Goal: Transaction & Acquisition: Purchase product/service

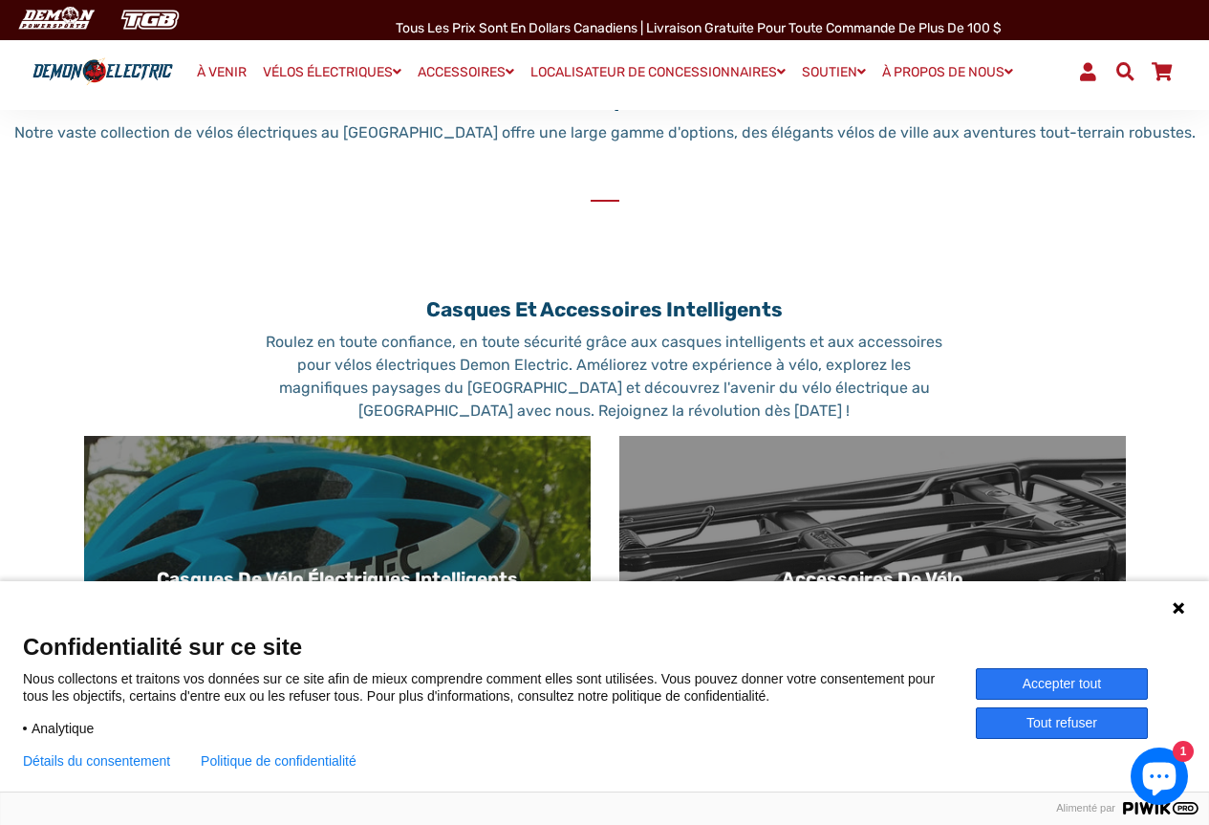
scroll to position [956, 0]
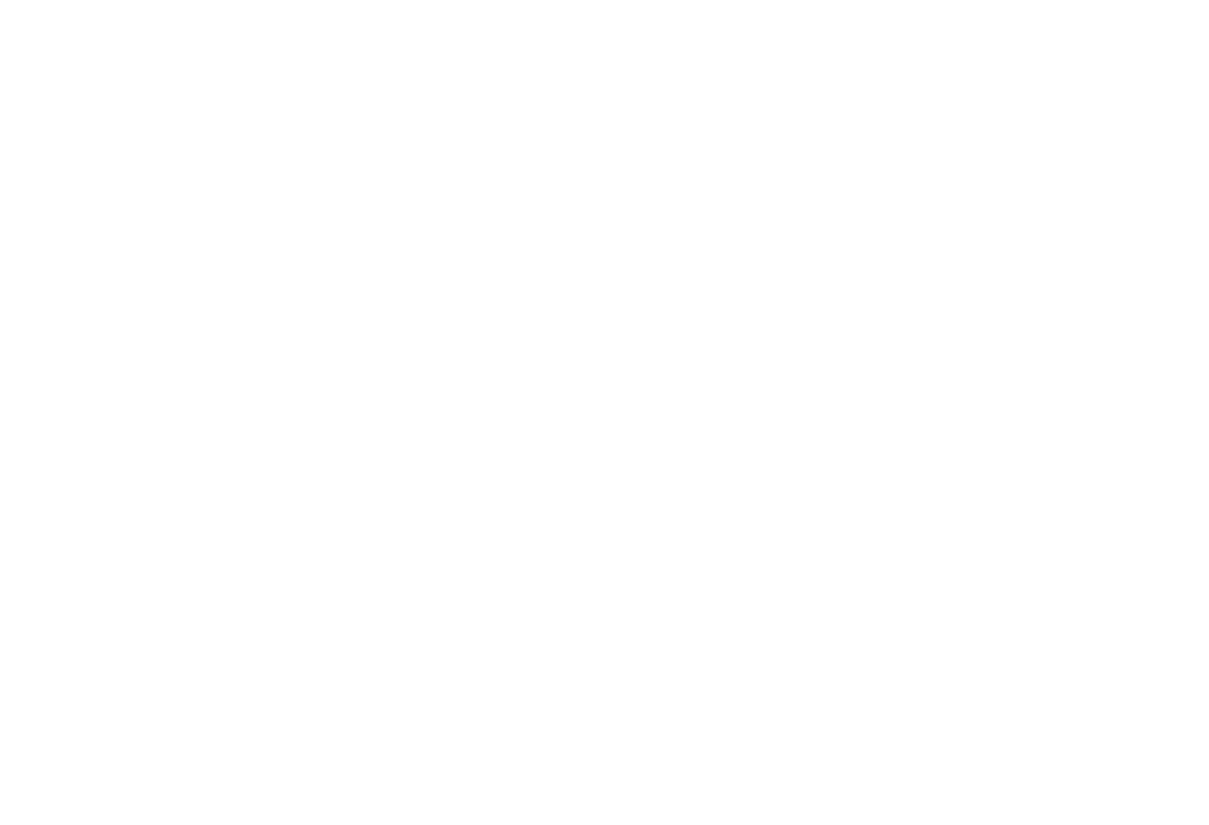
select select "******"
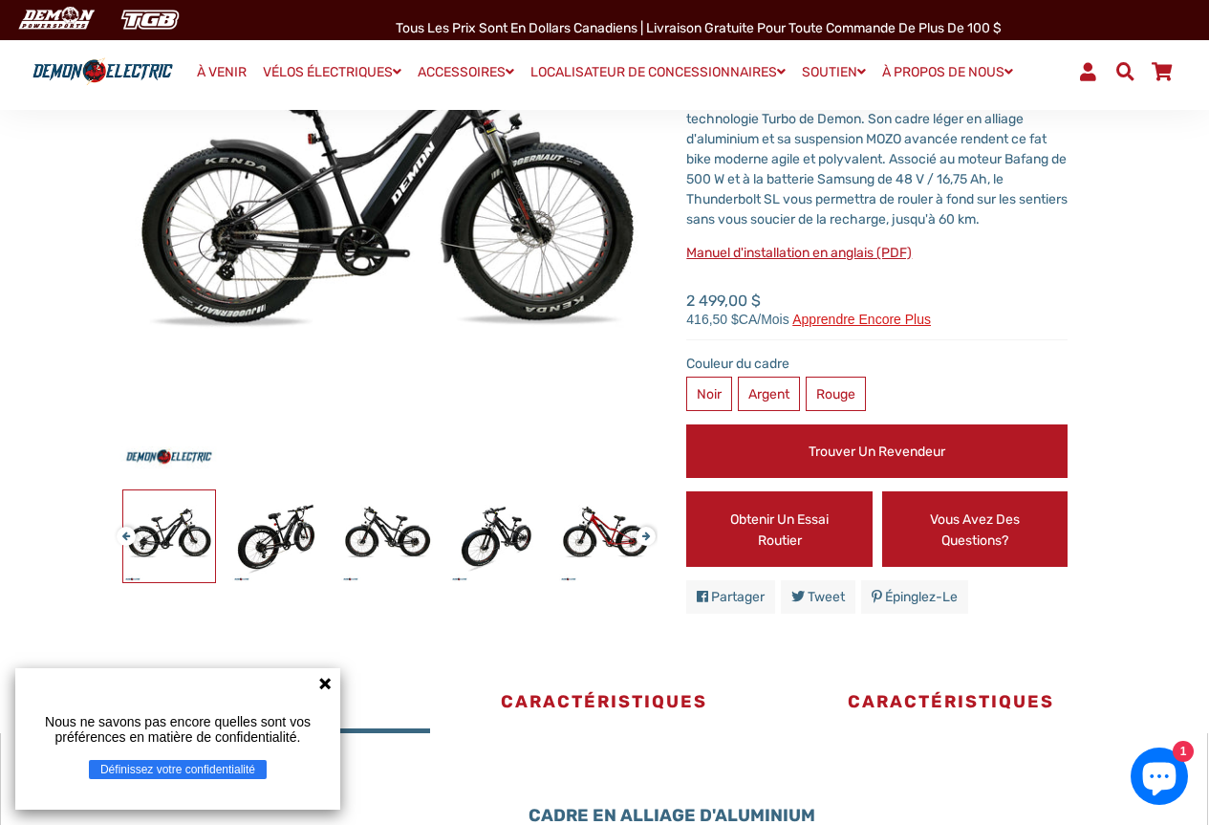
scroll to position [287, 0]
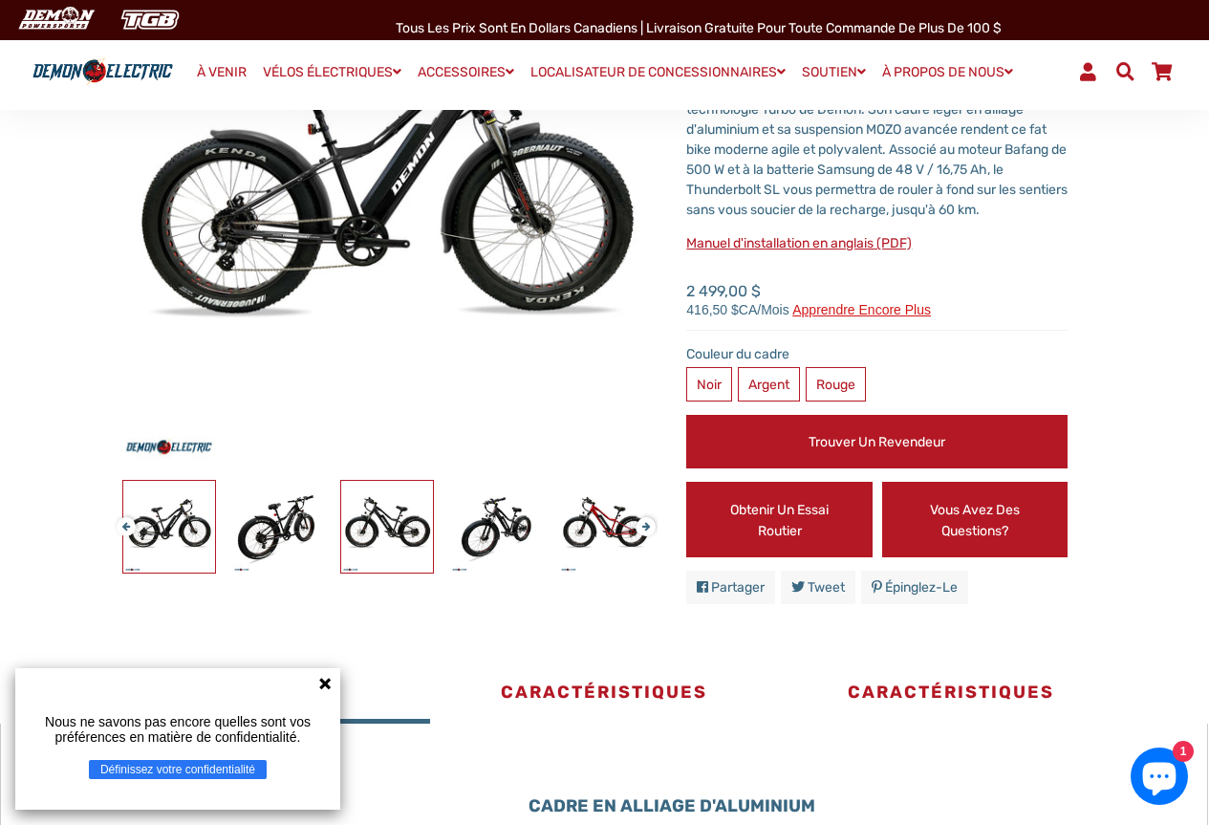
click at [385, 532] on img at bounding box center [387, 527] width 92 height 92
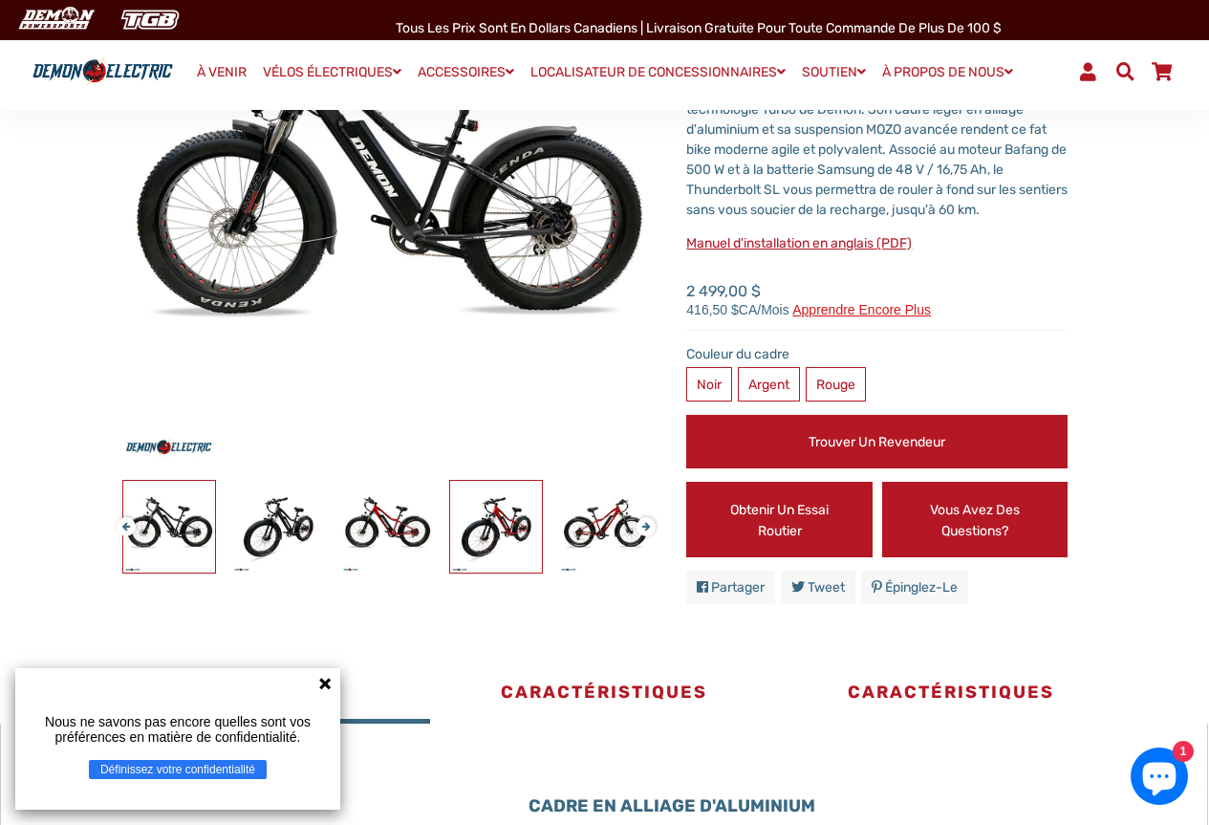
click at [485, 544] on img at bounding box center [496, 527] width 92 height 92
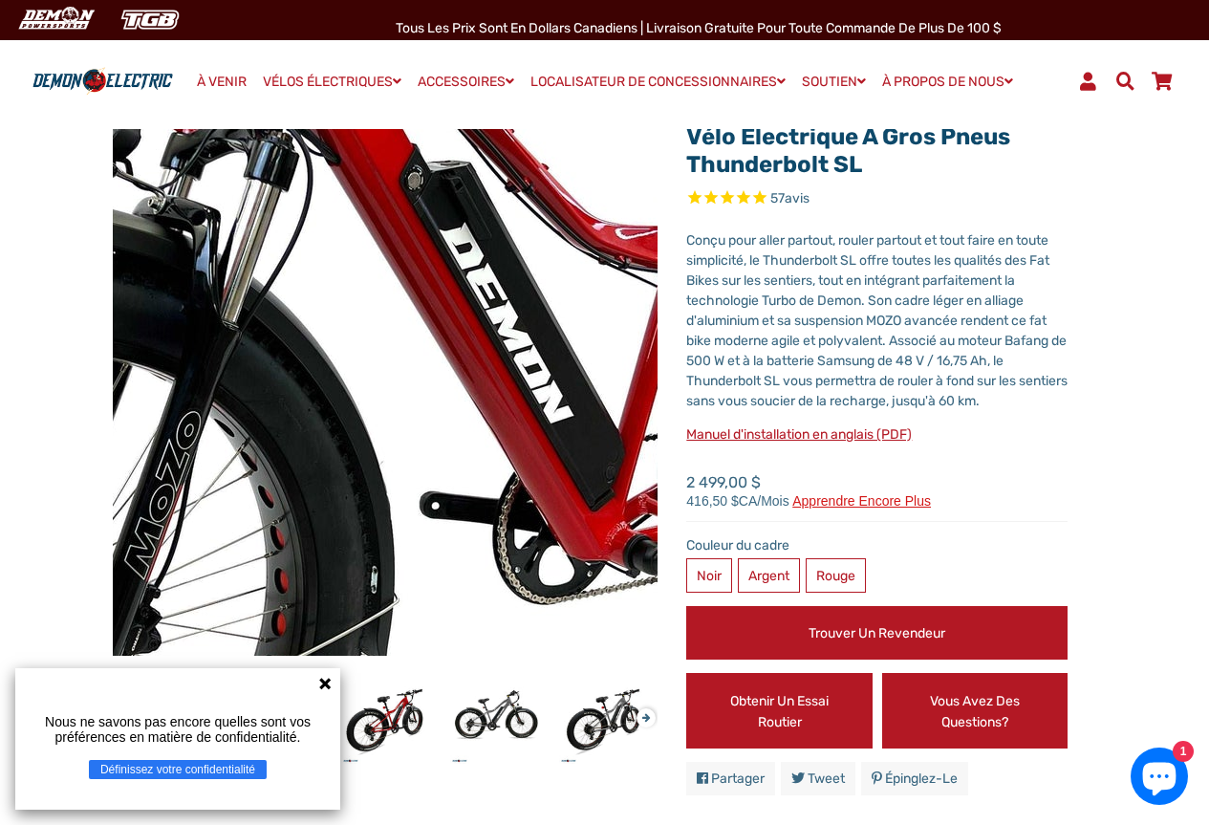
scroll to position [0, 0]
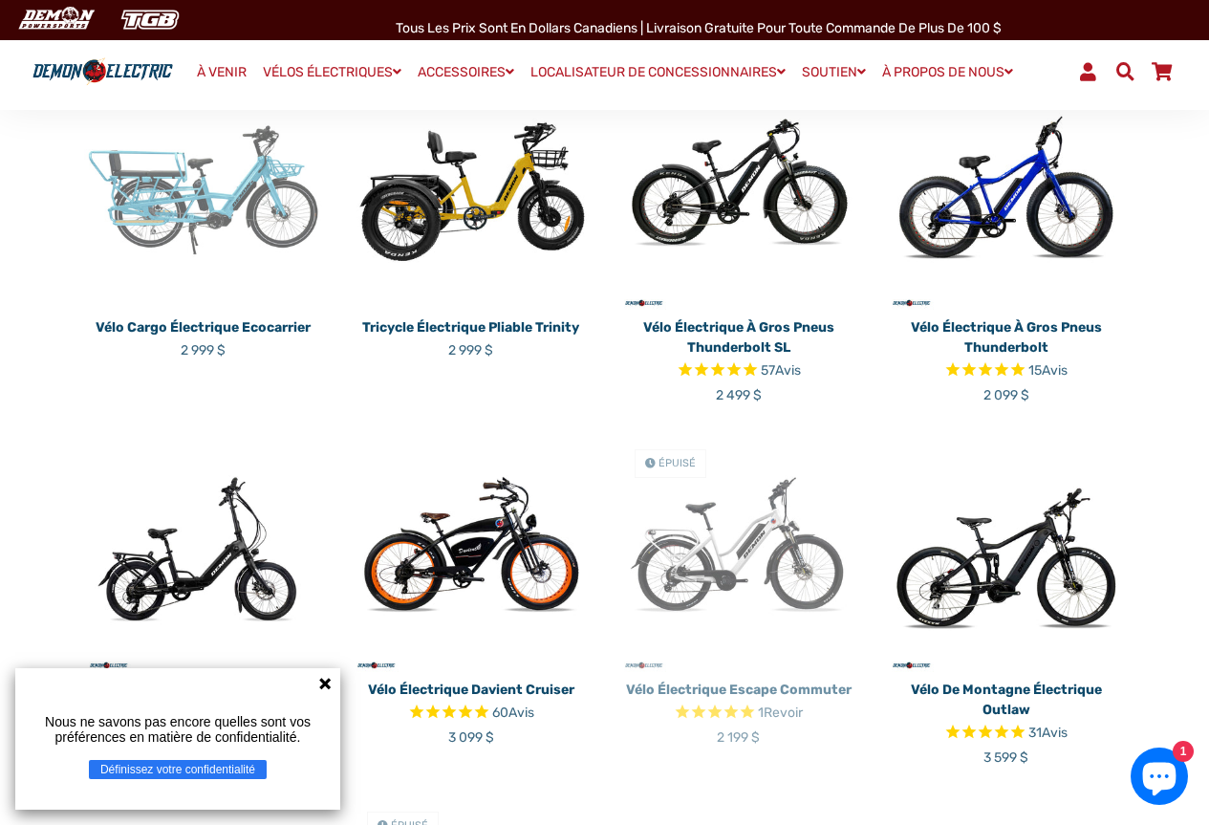
scroll to position [574, 0]
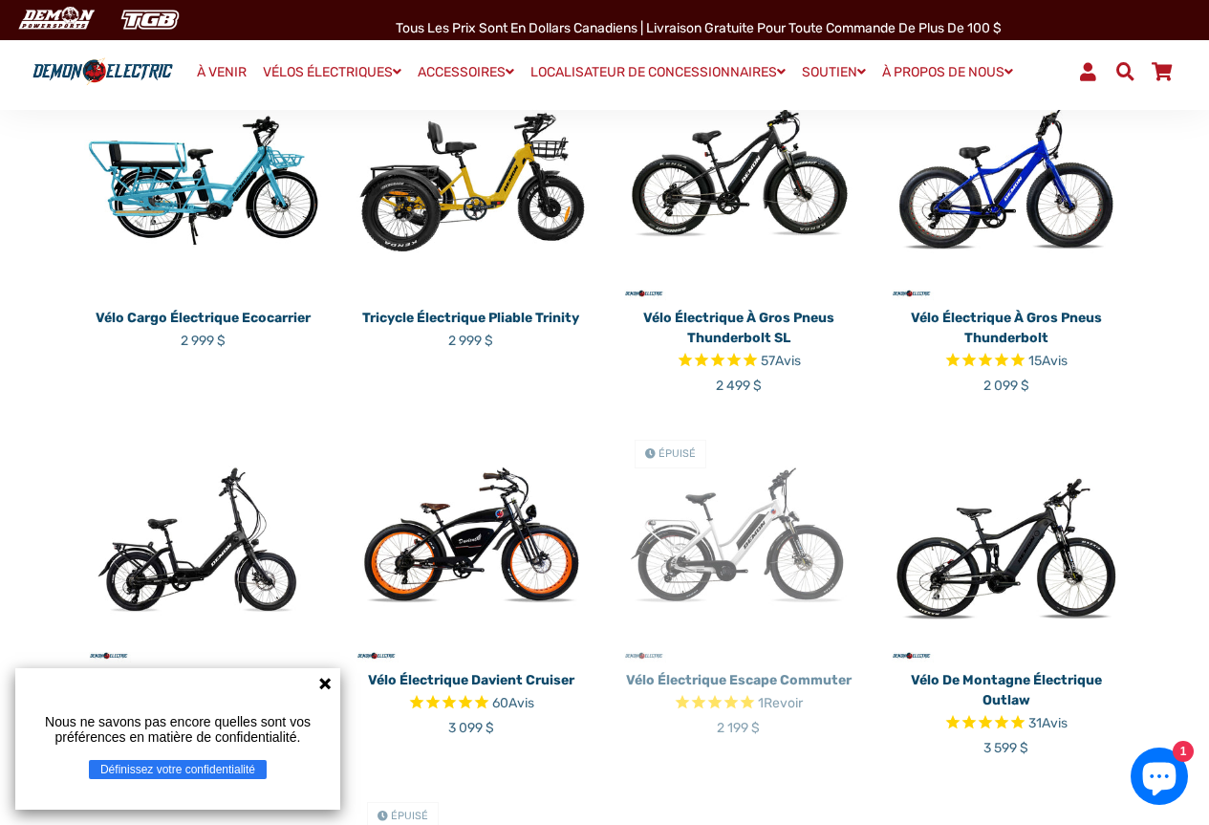
click at [750, 492] on img at bounding box center [738, 543] width 239 height 239
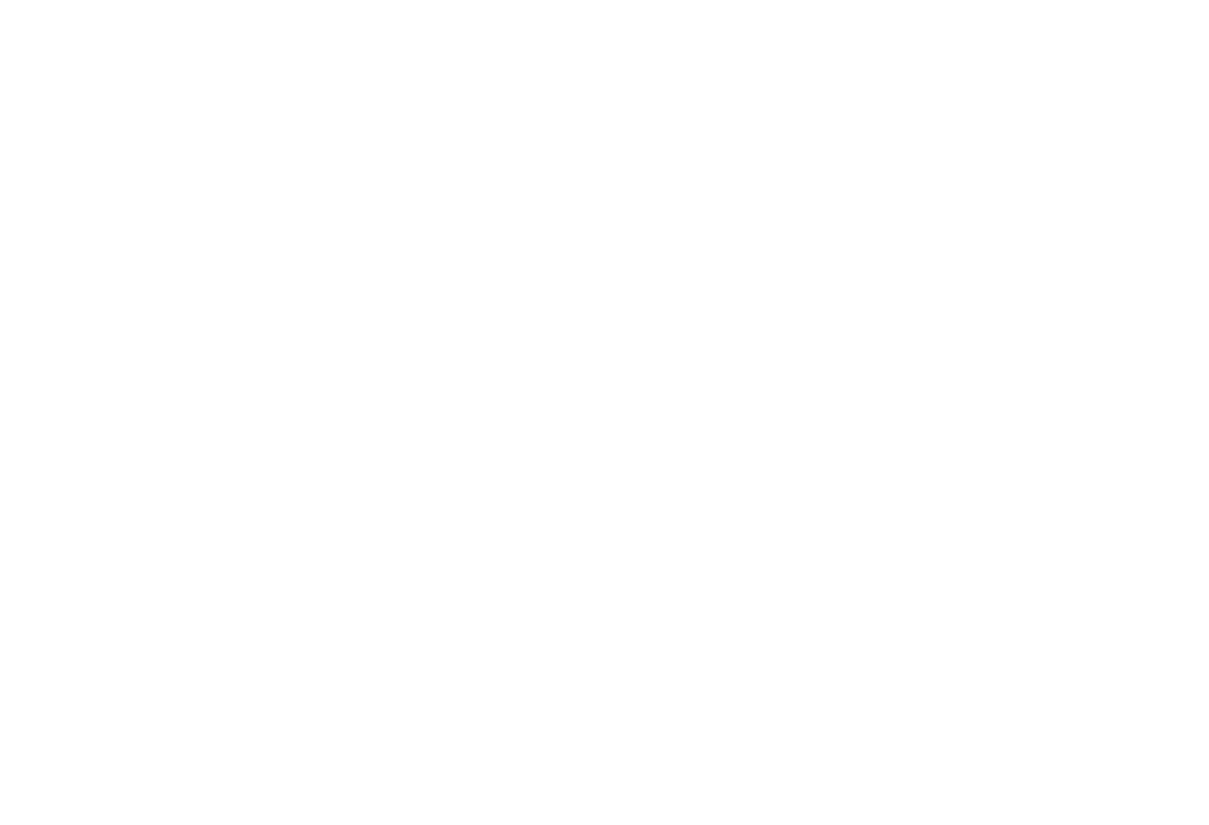
select select "******"
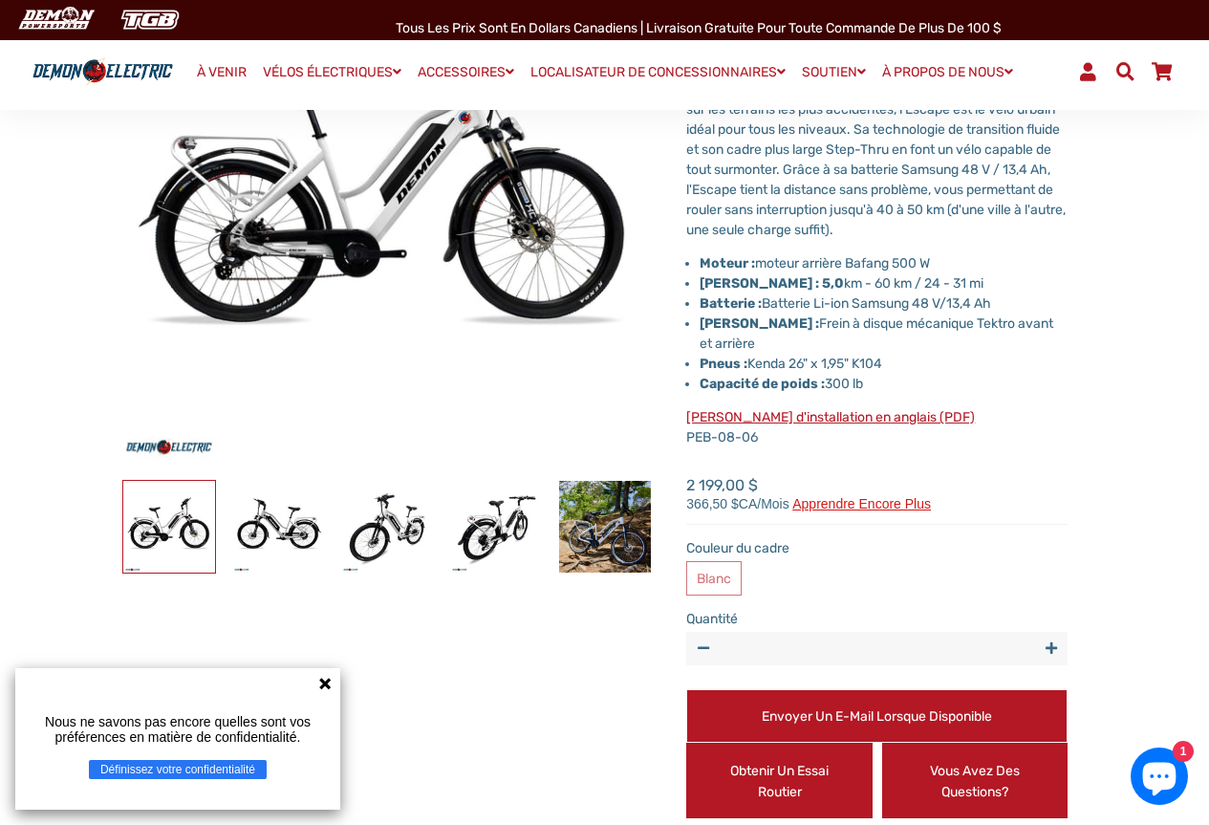
scroll to position [191, 0]
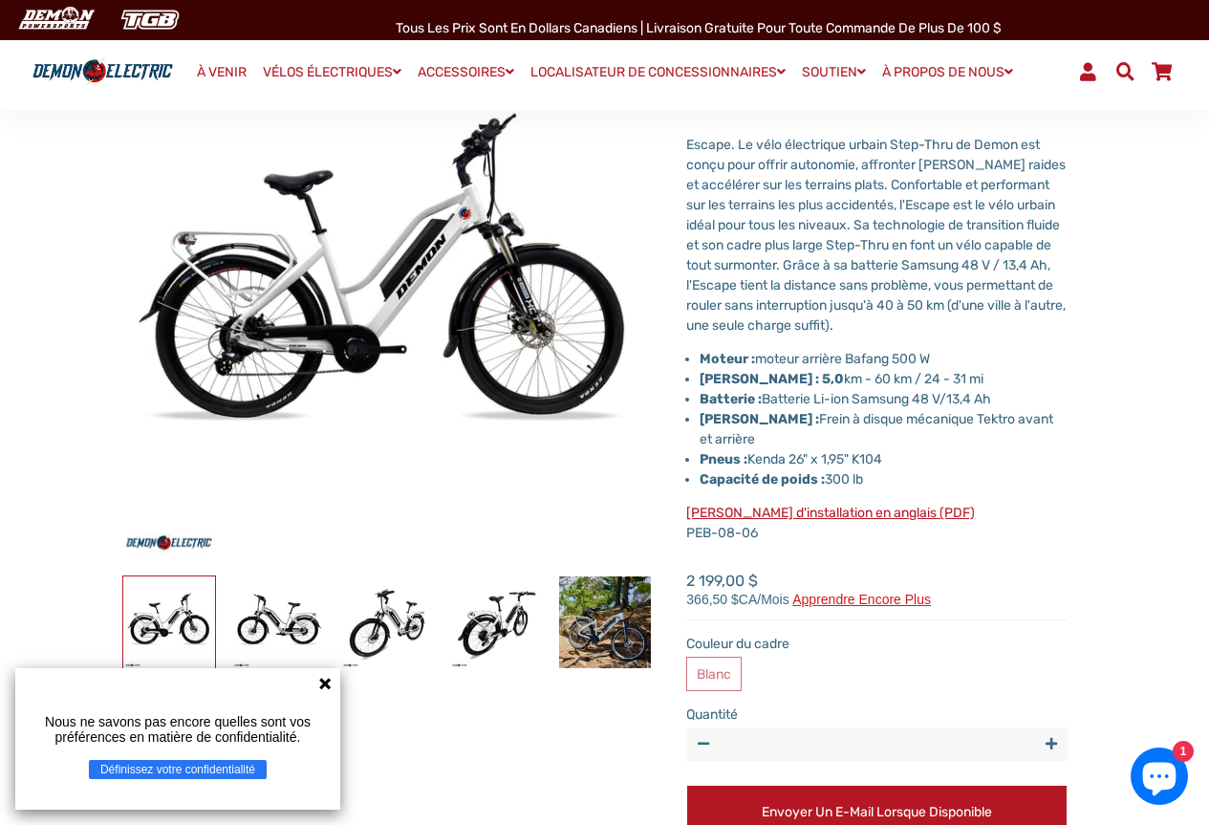
click at [1114, 364] on div "Vélo électrique Escape Commuter 1 avis" at bounding box center [605, 494] width 1042 height 961
